Goal: Task Accomplishment & Management: Use online tool/utility

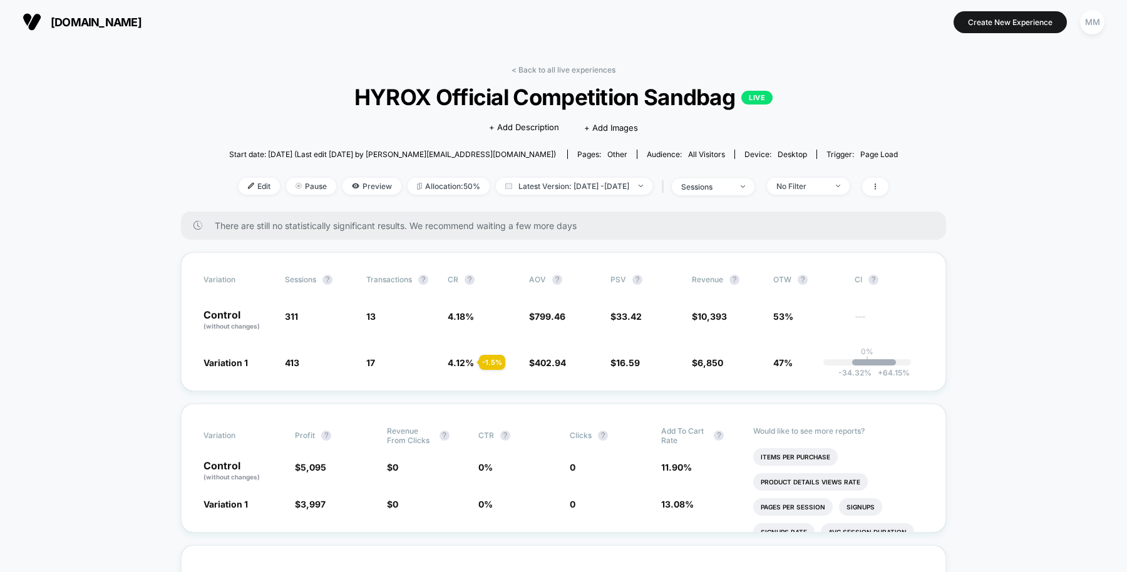
click at [553, 68] on link "< Back to all live experiences" at bounding box center [563, 69] width 104 height 9
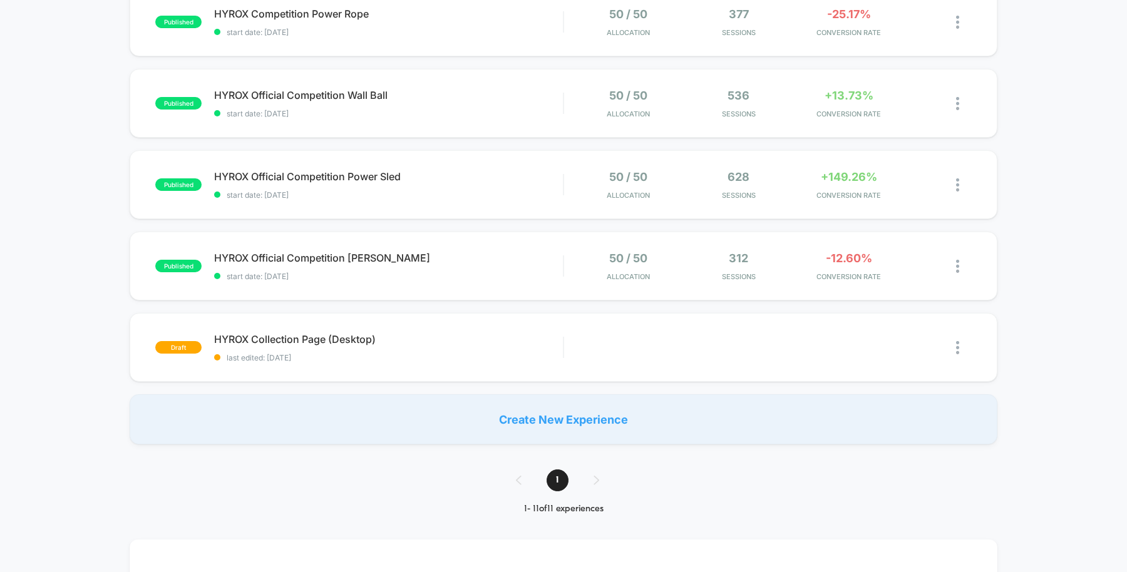
scroll to position [639, 0]
drag, startPoint x: 359, startPoint y: 257, endPoint x: 326, endPoint y: 264, distance: 33.9
click at [326, 264] on div "HYROX Official Competition [PERSON_NAME] Click to edit experience details Click…" at bounding box center [388, 264] width 349 height 29
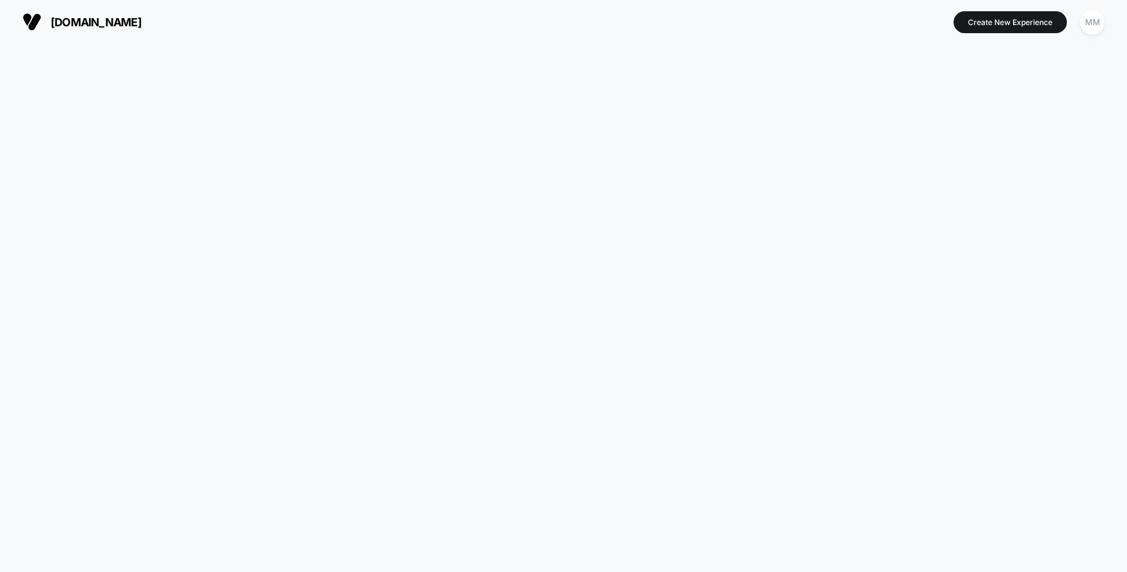
click at [335, 254] on html "[DOMAIN_NAME] Create New Experience MM [DOMAIN_NAME] Navigated to [DOMAIN_NAME]…" at bounding box center [563, 286] width 1127 height 572
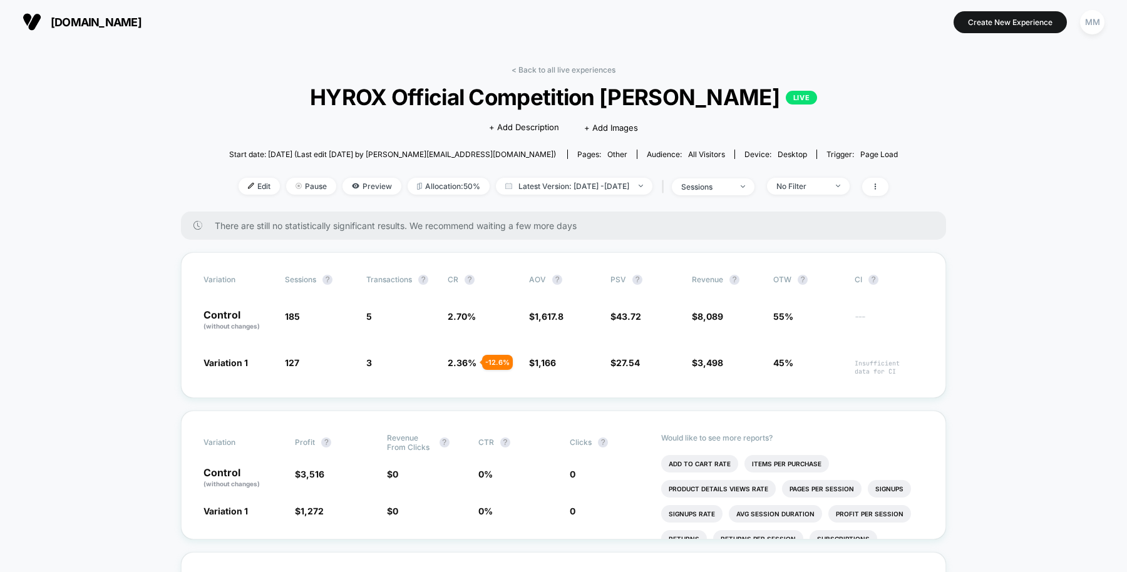
click at [240, 192] on span "Edit" at bounding box center [259, 186] width 41 height 17
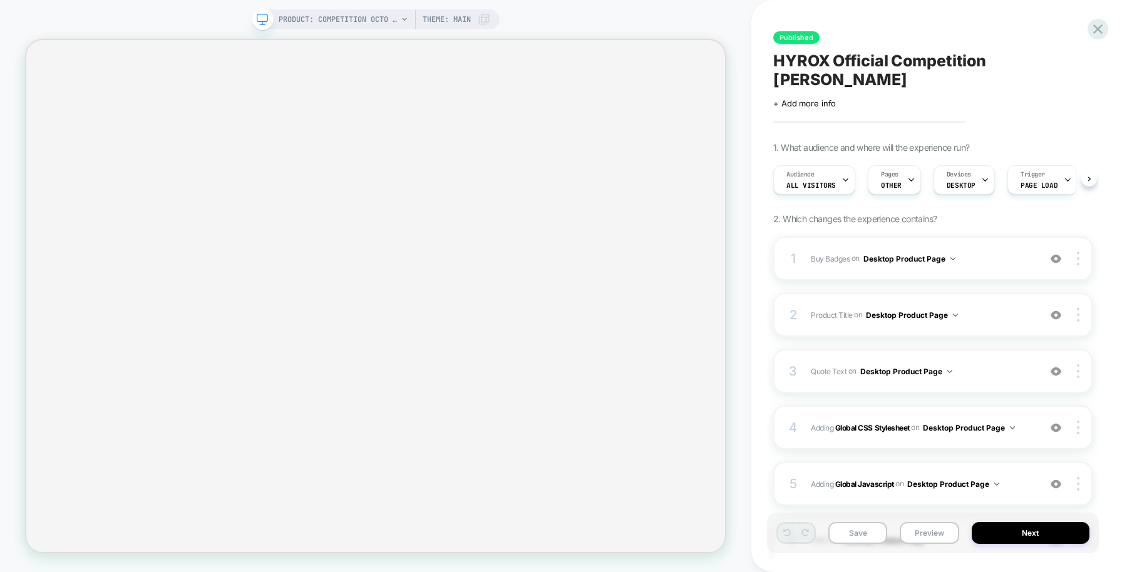
scroll to position [0, 1]
click at [827, 259] on span "Buy Badges" at bounding box center [830, 258] width 39 height 9
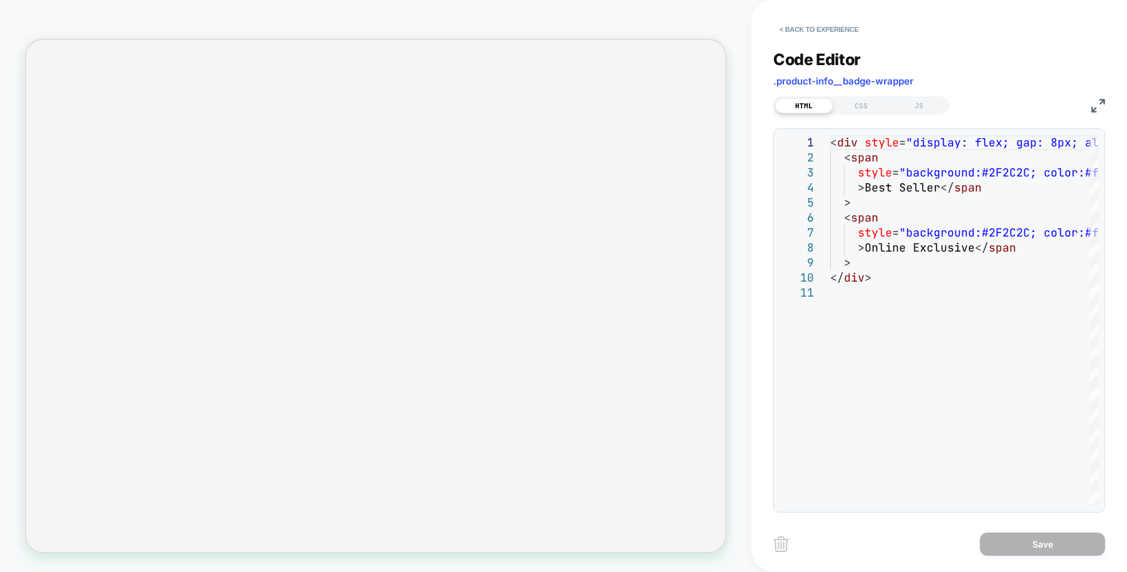
click at [798, 36] on button "< Back to experience" at bounding box center [818, 29] width 91 height 20
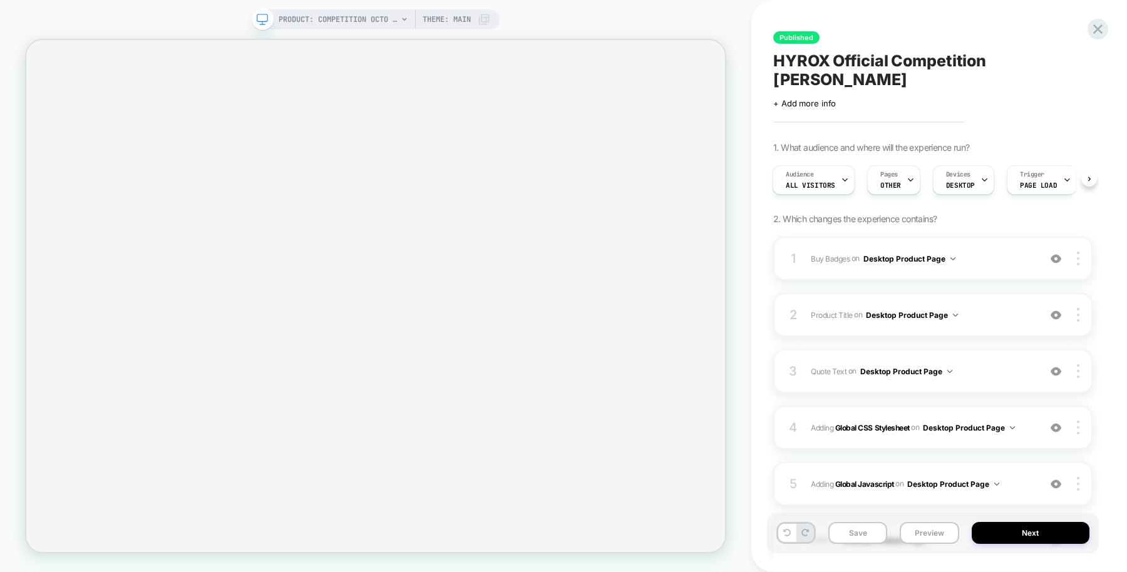
click at [400, 25] on div "PRODUCT: Competition Octo Kettlebell [centr hyrox kettlebells] Theme: MAIN" at bounding box center [385, 19] width 212 height 20
click at [382, 26] on span "PRODUCT: Competition Octo Kettlebell [centr hyrox kettlebells]" at bounding box center [338, 19] width 119 height 20
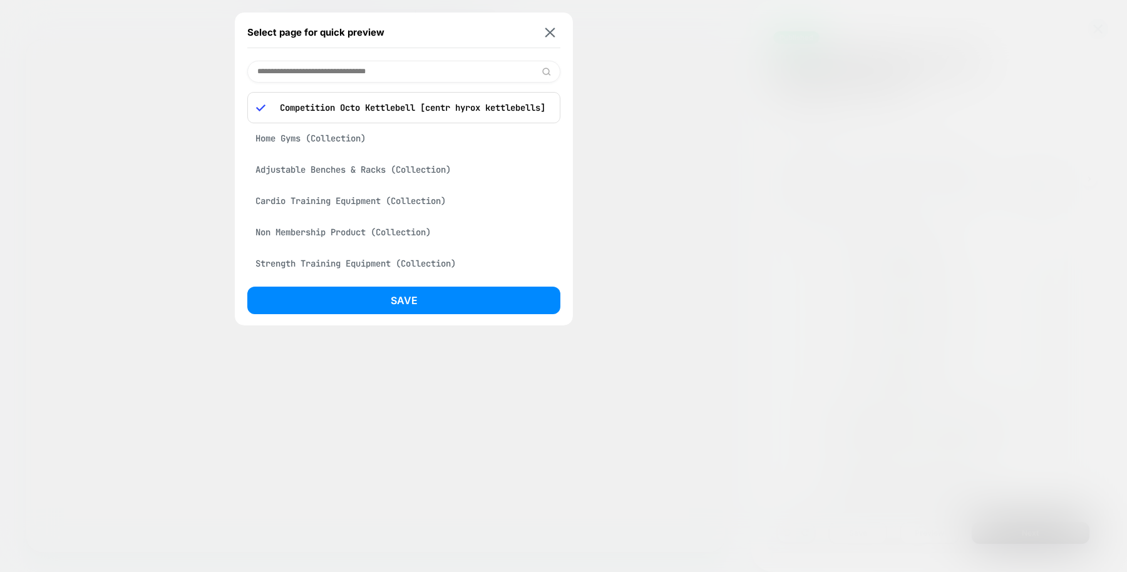
click at [394, 170] on div "Adjustable Benches & Racks (Collection)" at bounding box center [403, 170] width 313 height 24
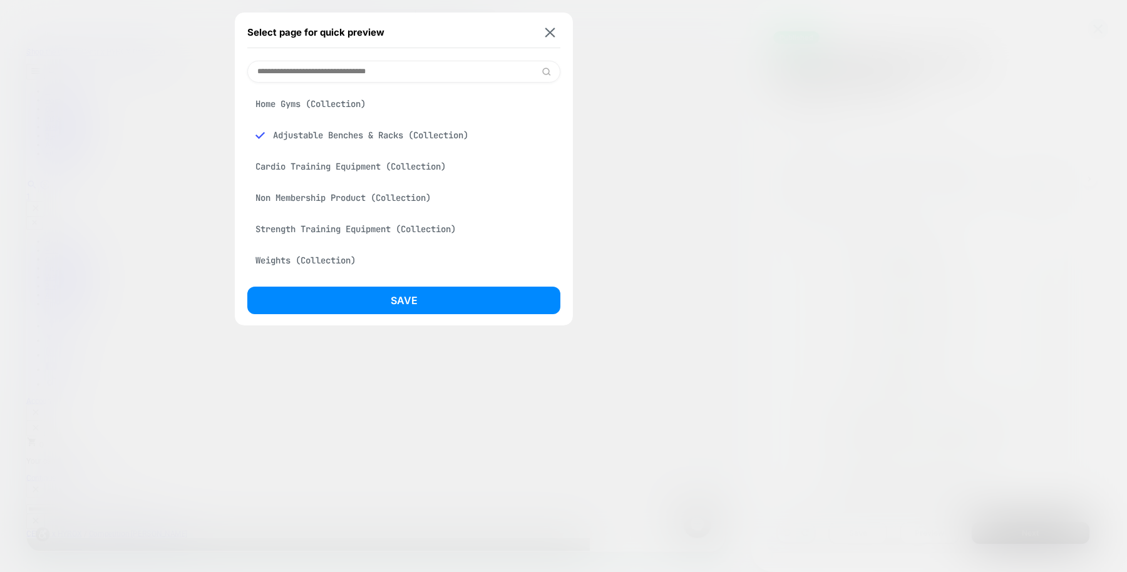
scroll to position [0, 0]
click at [424, 300] on button "Save" at bounding box center [403, 301] width 313 height 28
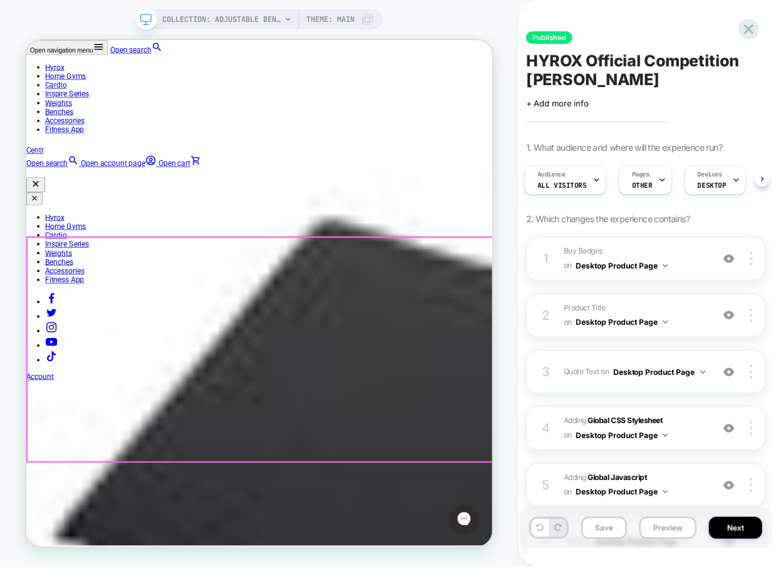
scroll to position [627, 0]
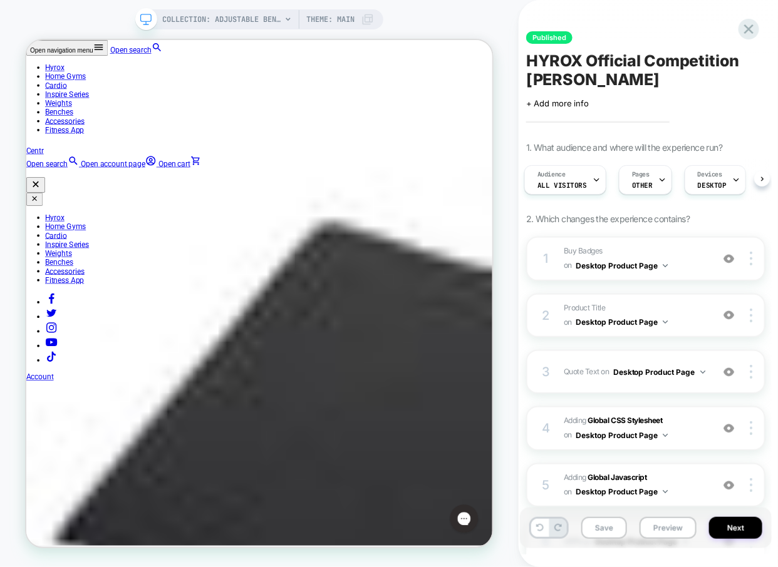
click at [665, 524] on button "Preview" at bounding box center [667, 528] width 57 height 22
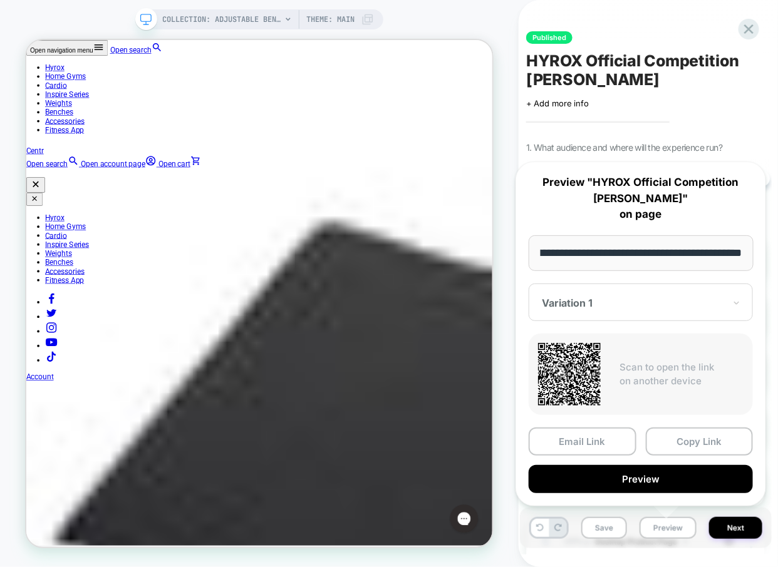
scroll to position [0, 0]
click at [747, 28] on icon at bounding box center [748, 28] width 9 height 9
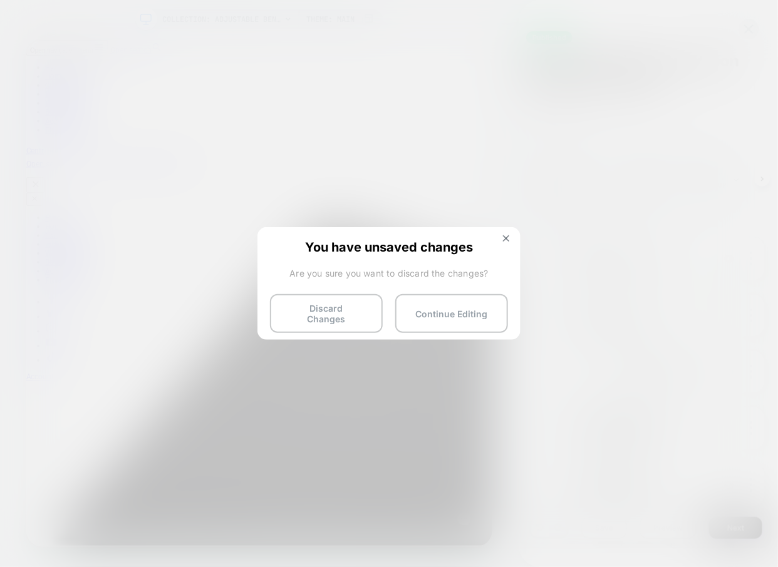
click at [426, 309] on button "Continue Editing" at bounding box center [451, 313] width 113 height 39
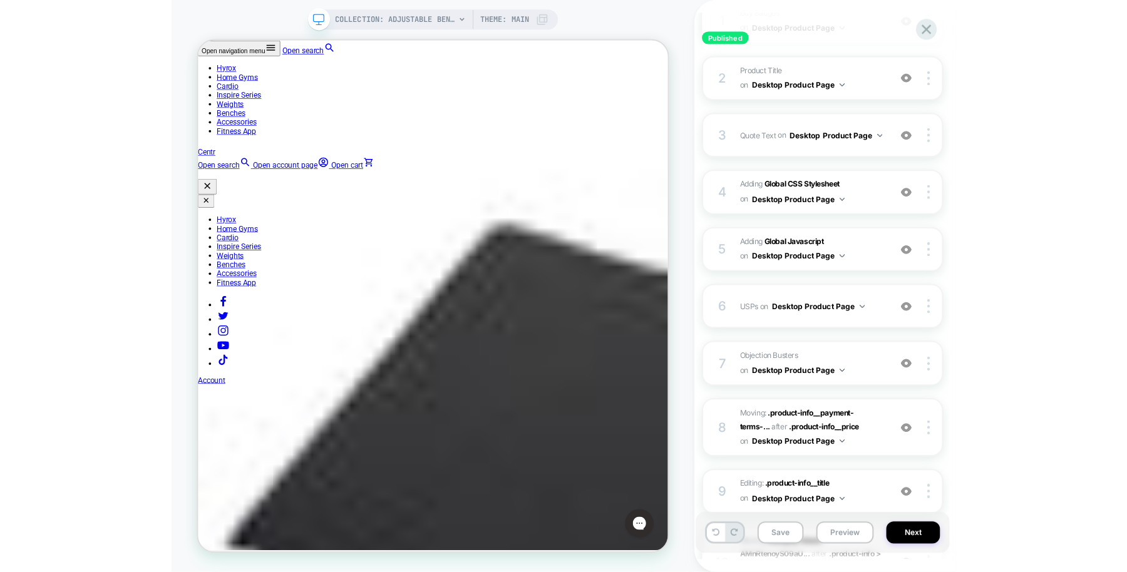
scroll to position [239, 0]
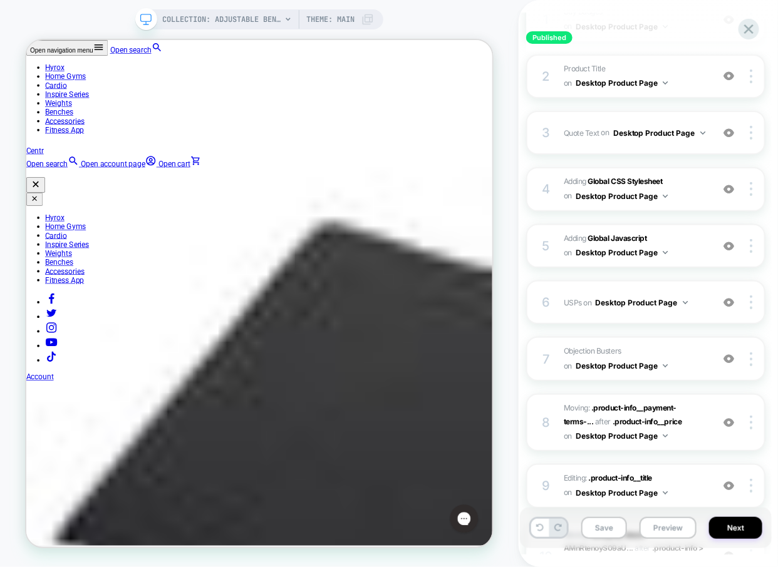
click at [582, 301] on span "USPs Adding Code Block BEFORE .buy-row on Desktop Product Page" at bounding box center [634, 303] width 142 height 16
click at [573, 302] on span "USPs" at bounding box center [572, 302] width 18 height 9
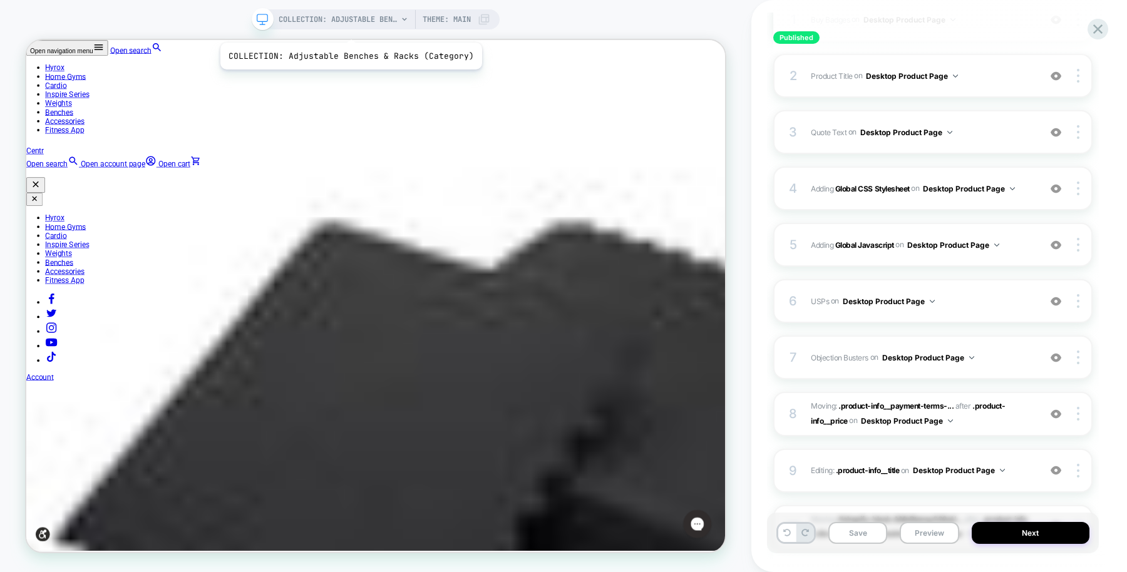
click at [348, 27] on span "COLLECTION: Adjustable Benches & Racks (Category)" at bounding box center [338, 19] width 119 height 20
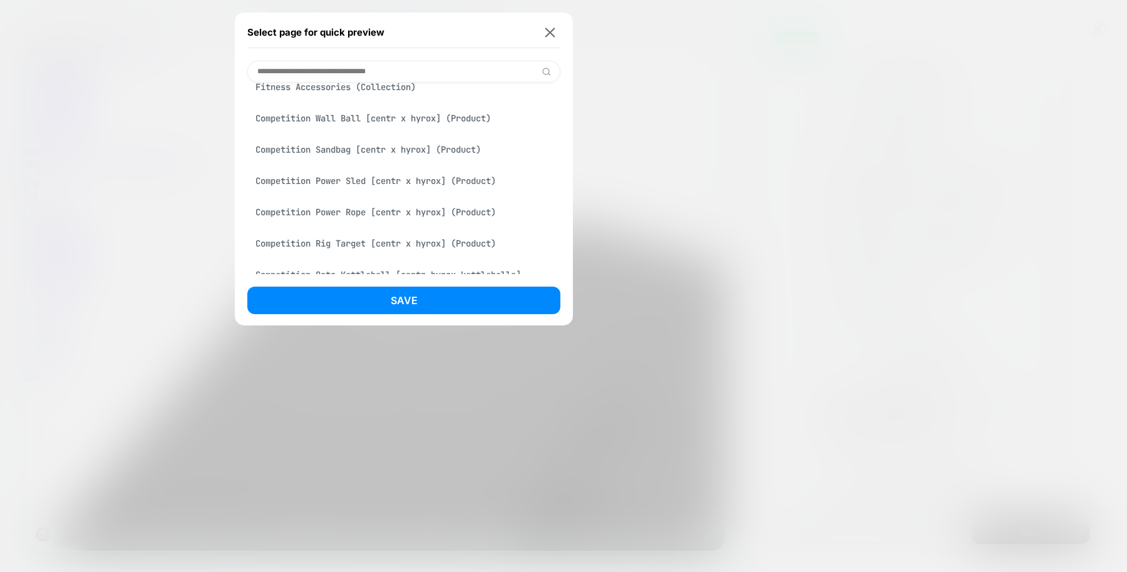
scroll to position [299, 0]
click at [409, 123] on div "Competition Wall Ball [centr x hyrox] (Product)" at bounding box center [403, 118] width 313 height 24
click at [418, 298] on button "Save" at bounding box center [403, 301] width 313 height 28
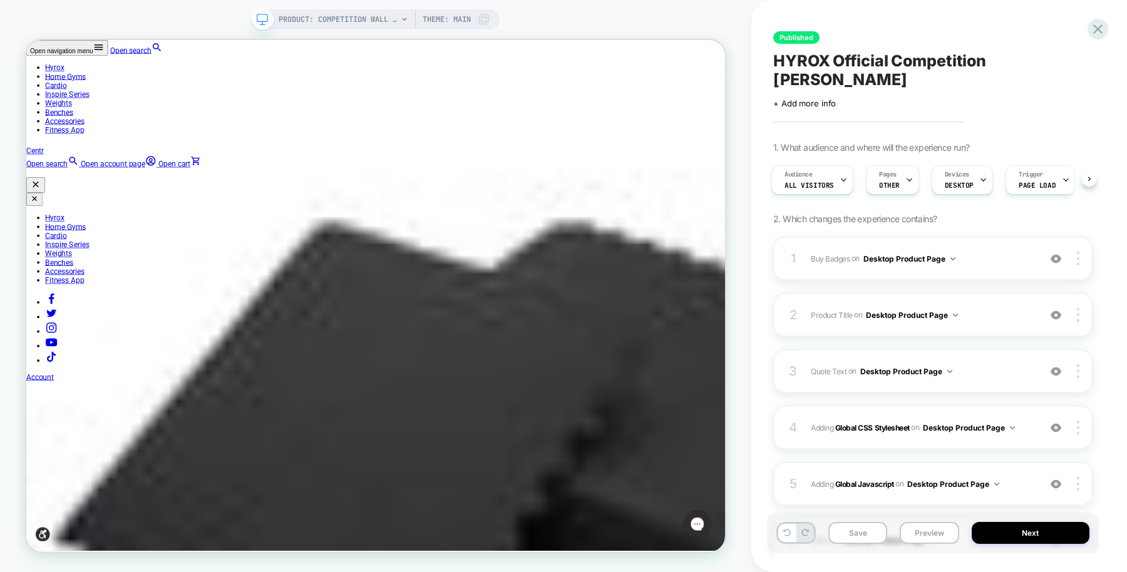
click at [883, 191] on div "Pages OTHER" at bounding box center [889, 180] width 46 height 28
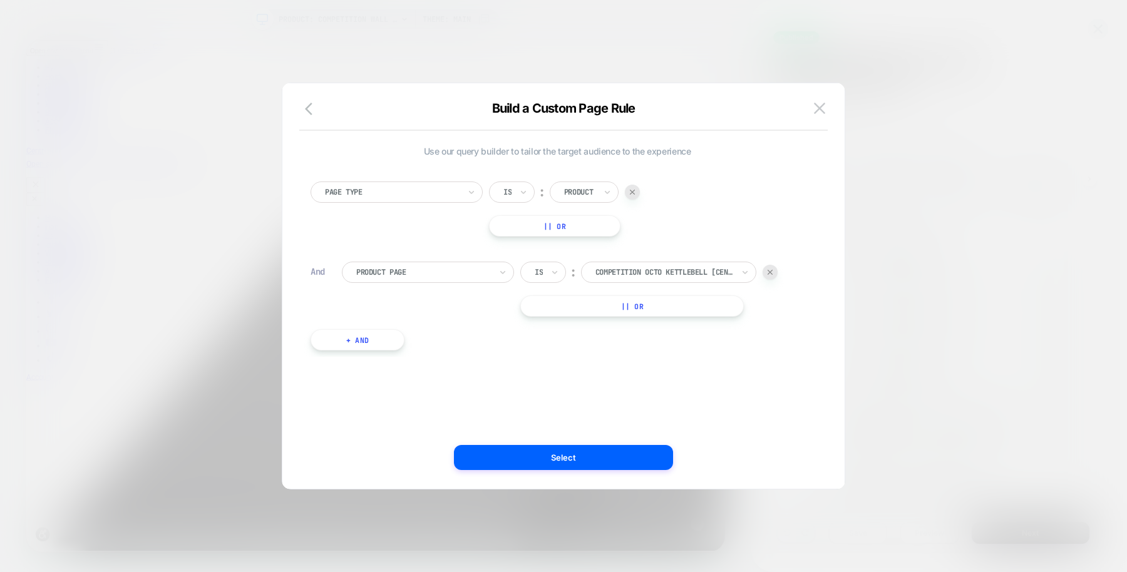
click at [861, 178] on div at bounding box center [563, 286] width 1127 height 572
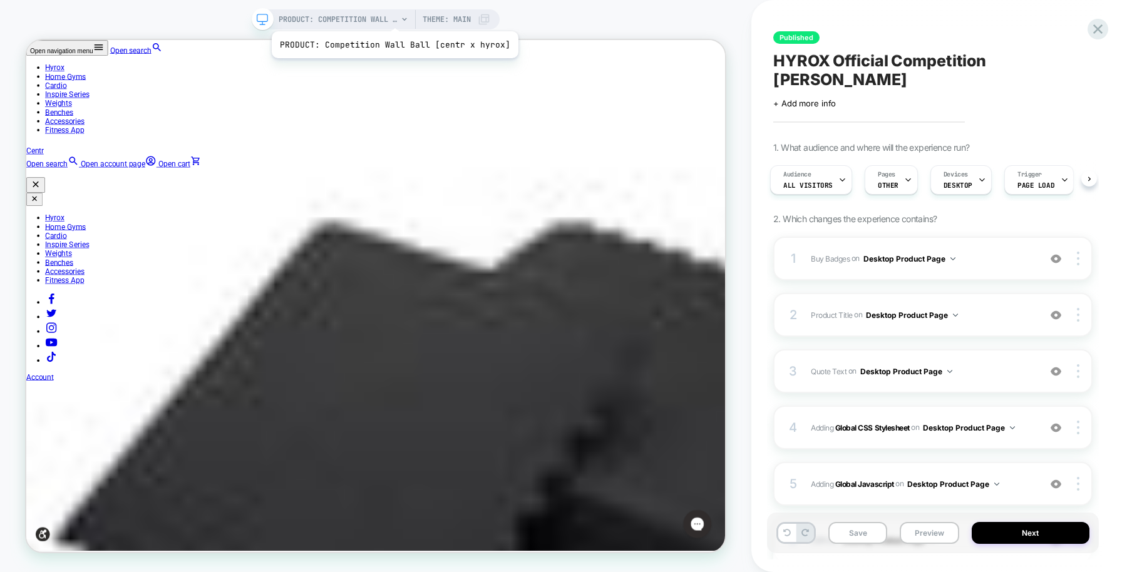
click at [392, 16] on span "PRODUCT: Competition Wall Ball [centr x hyrox]" at bounding box center [338, 19] width 119 height 20
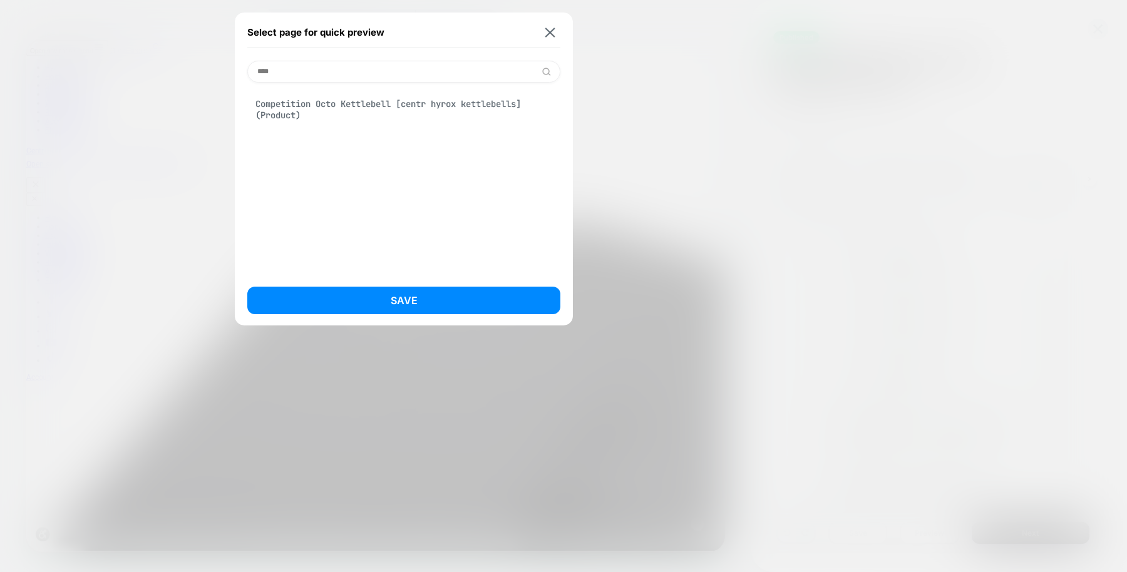
type input "****"
click at [355, 114] on div "Competition Octo Kettlebell [centr hyrox kettlebells] (Product)" at bounding box center [403, 109] width 313 height 35
click at [443, 298] on button "Save" at bounding box center [403, 301] width 313 height 28
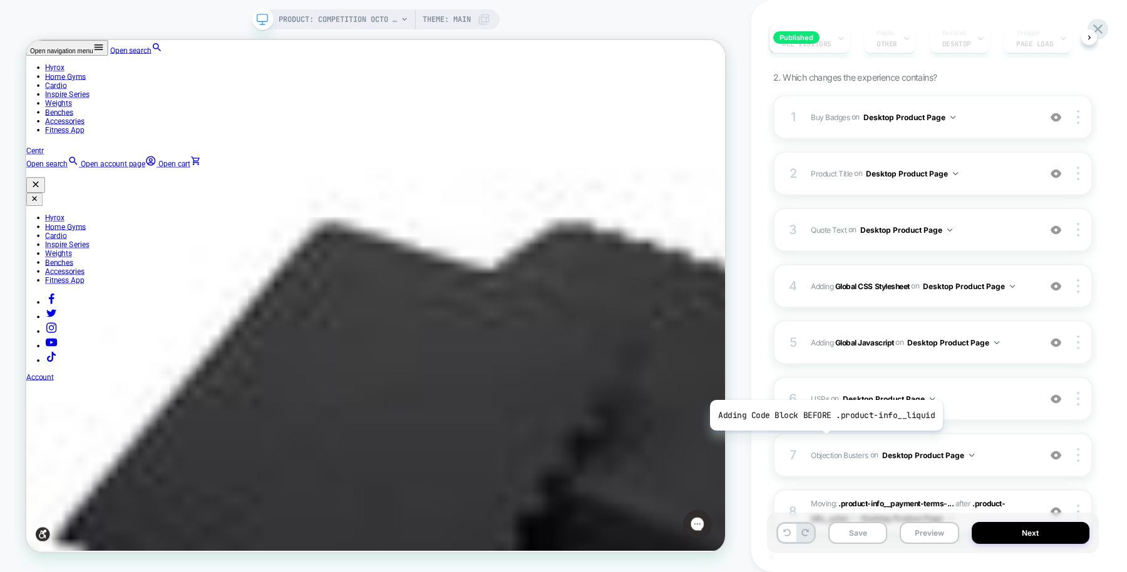
scroll to position [153, 0]
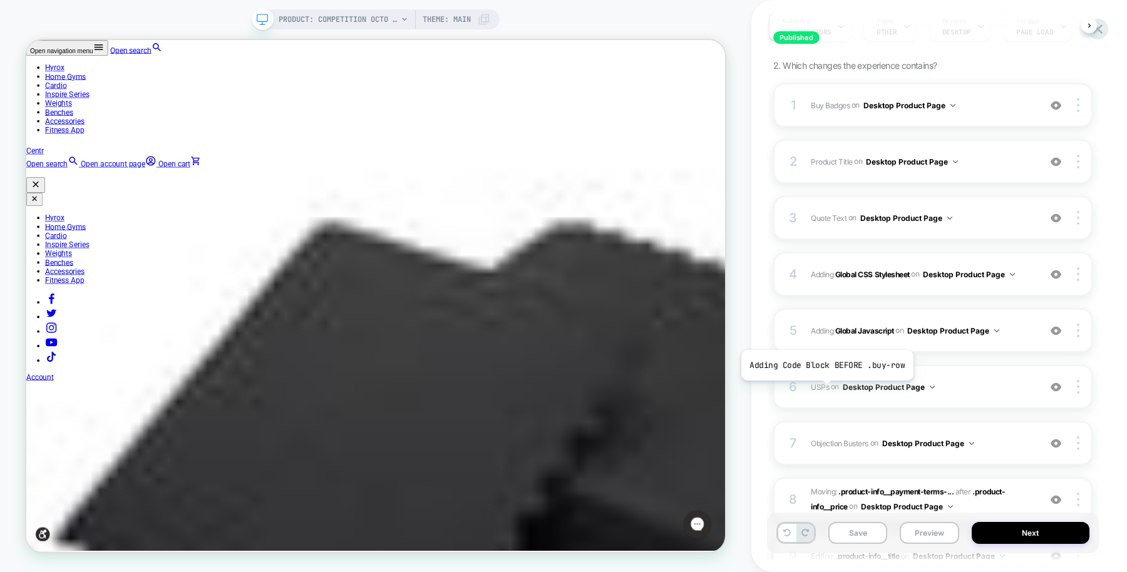
click at [825, 389] on span "USPs" at bounding box center [820, 386] width 18 height 9
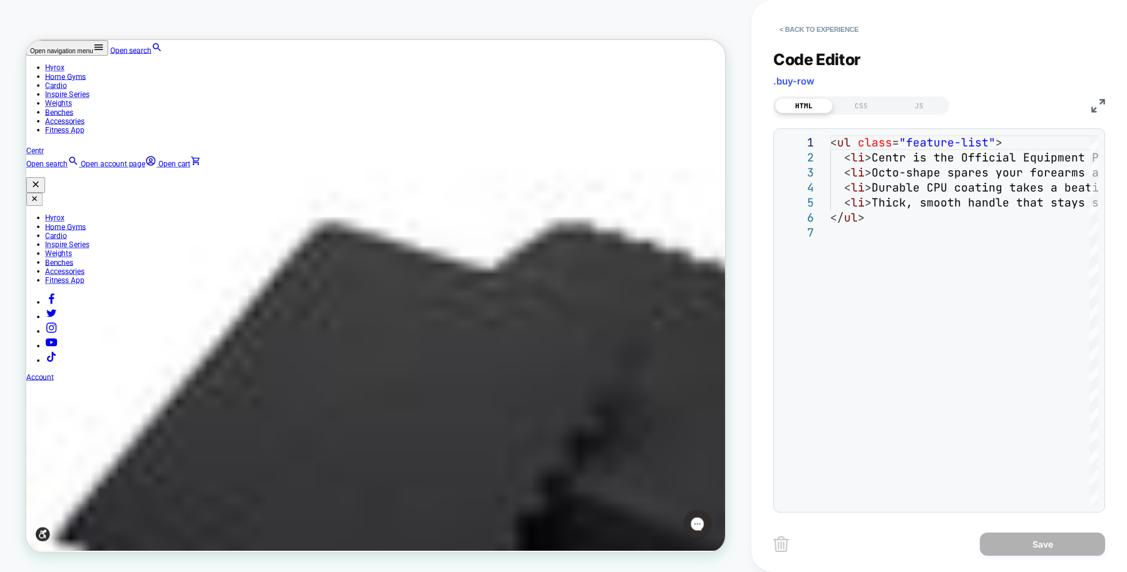
click at [833, 31] on button "< Back to experience" at bounding box center [818, 29] width 91 height 20
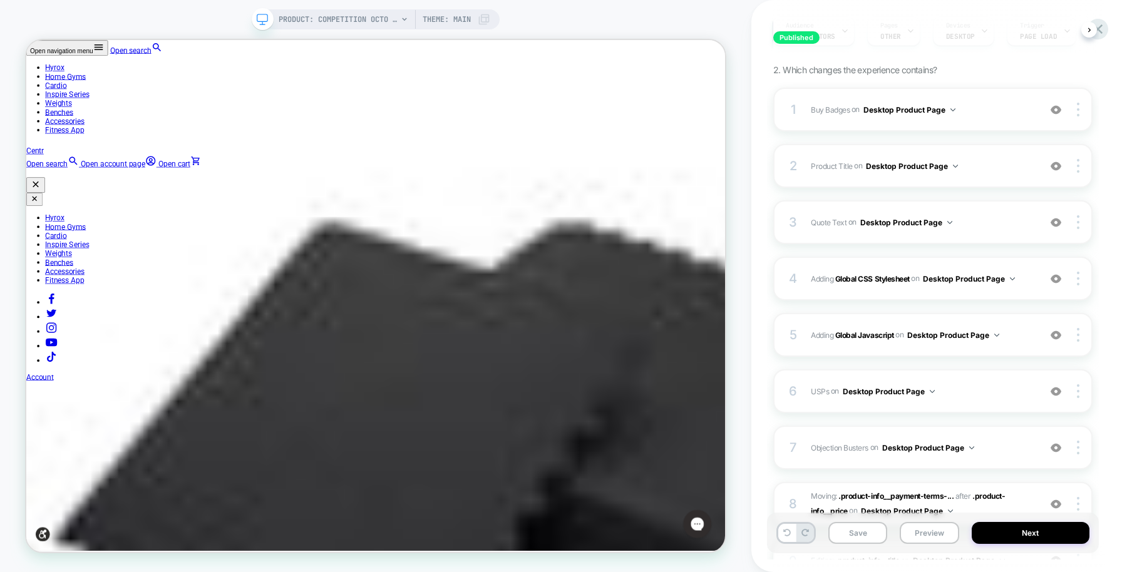
scroll to position [150, 0]
click at [817, 391] on span "USPs" at bounding box center [820, 389] width 18 height 9
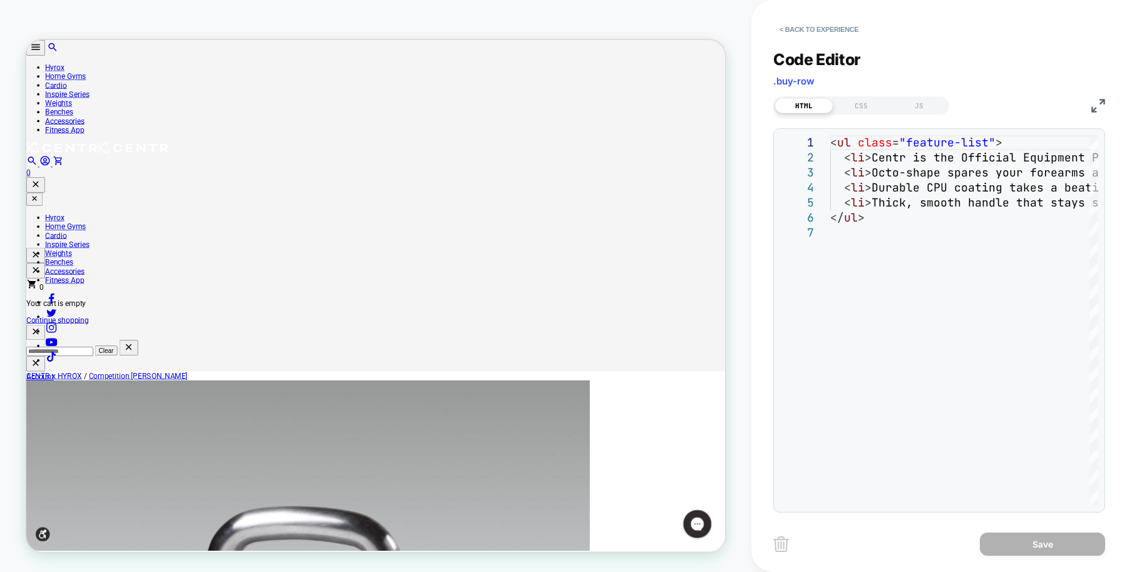
scroll to position [213, 0]
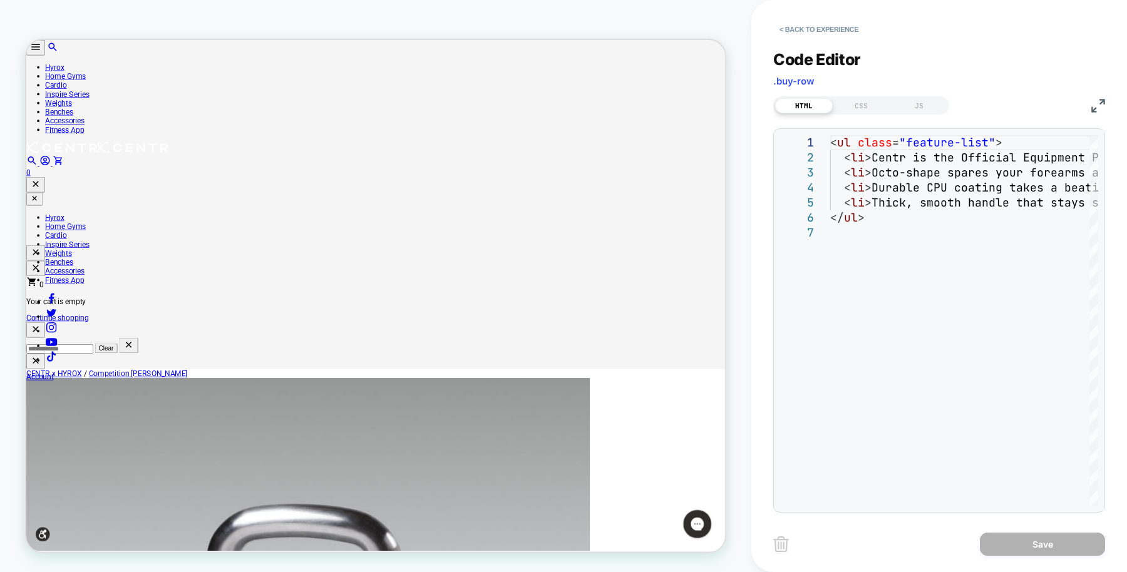
click at [819, 32] on button "< Back to experience" at bounding box center [818, 29] width 91 height 20
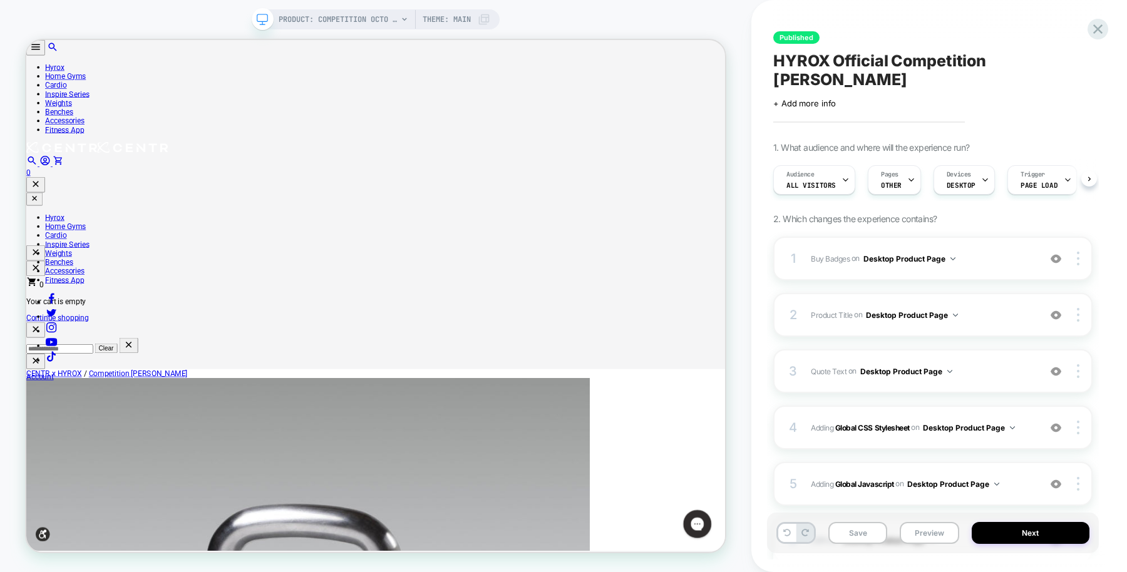
scroll to position [0, 1]
click at [1101, 26] on icon at bounding box center [1097, 28] width 9 height 9
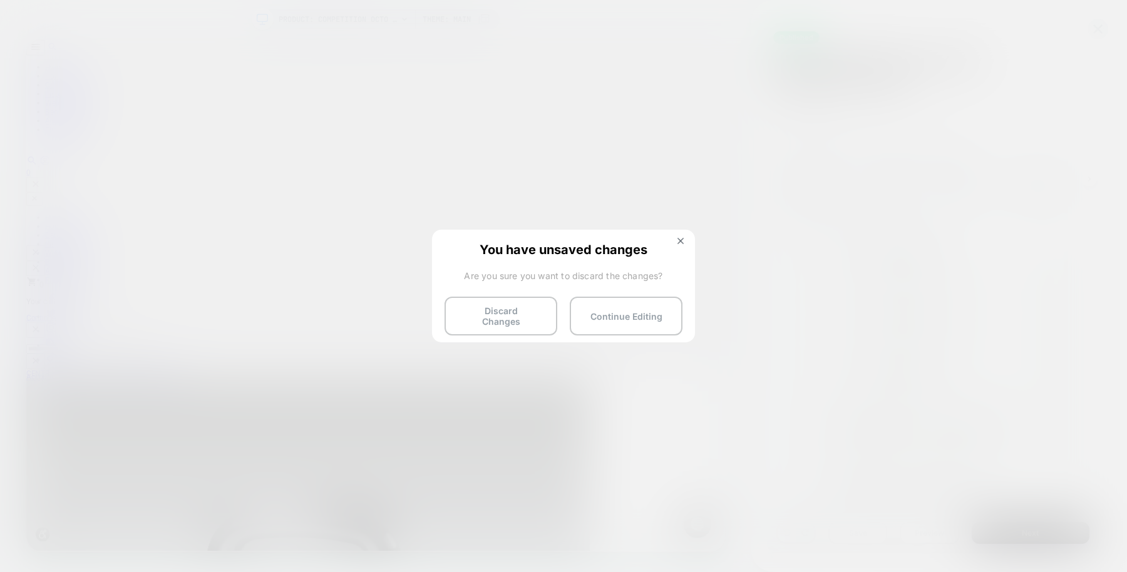
click at [503, 314] on button "Discard Changes" at bounding box center [500, 316] width 113 height 39
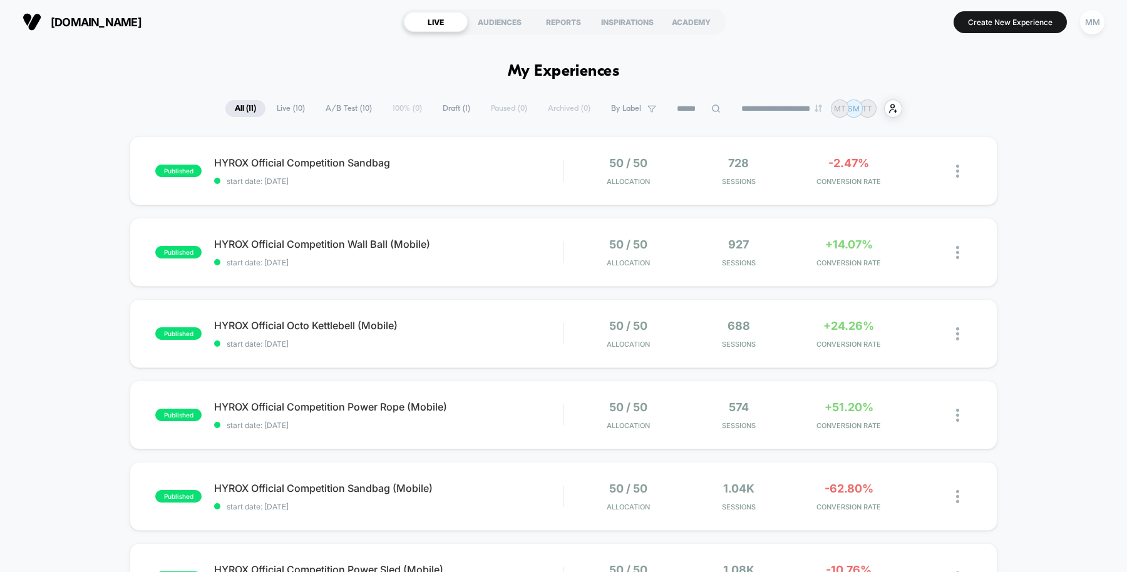
click at [1001, 18] on button "Create New Experience" at bounding box center [1009, 22] width 113 height 22
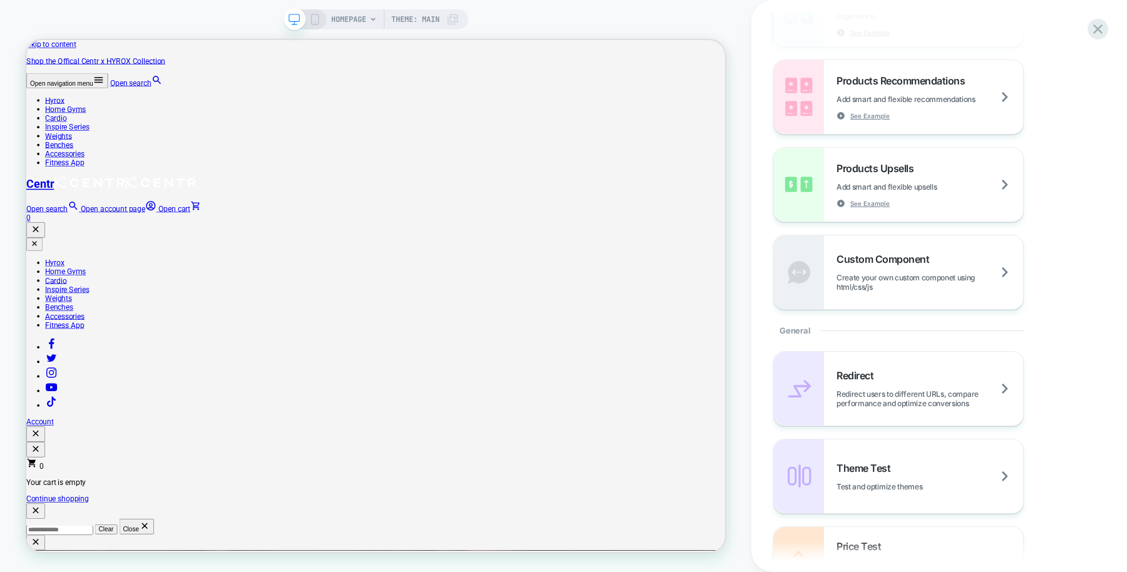
click at [905, 467] on div "Theme Test Test and optimize themes" at bounding box center [929, 476] width 187 height 29
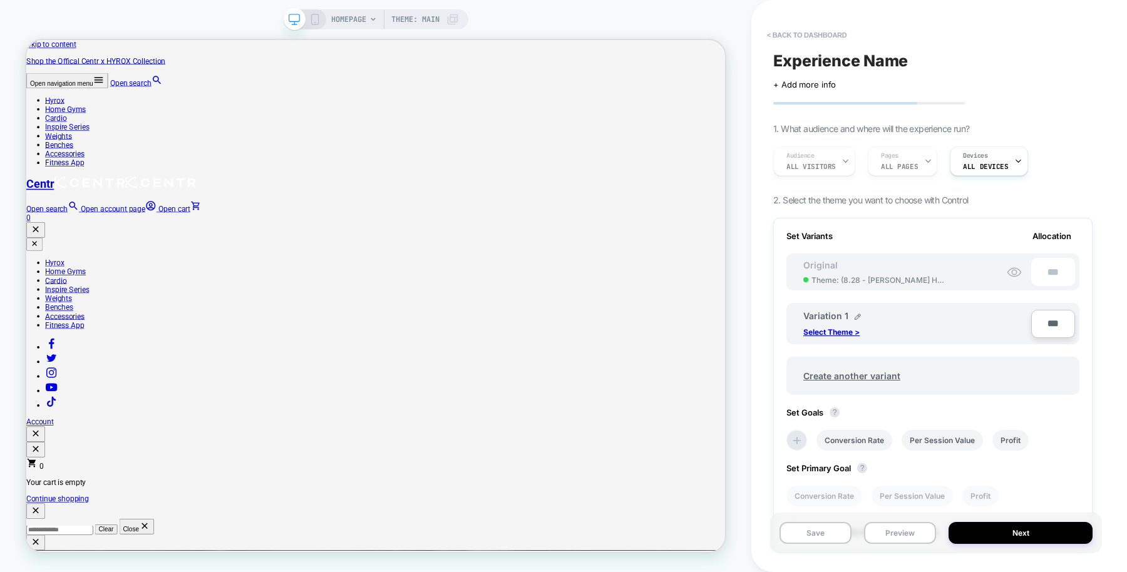
click at [912, 160] on div "Audience All Visitors Pages ALL PAGES Devices ALL DEVICES" at bounding box center [926, 161] width 319 height 42
